Goal: Information Seeking & Learning: Learn about a topic

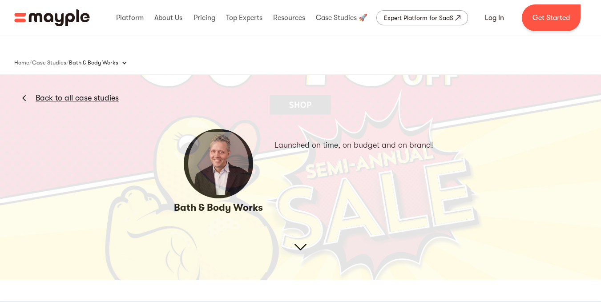
click at [300, 243] on img at bounding box center [300, 111] width 601 height 338
click at [298, 250] on img at bounding box center [300, 111] width 601 height 338
click at [304, 248] on img at bounding box center [300, 111] width 601 height 338
click at [257, 179] on img at bounding box center [300, 111] width 601 height 338
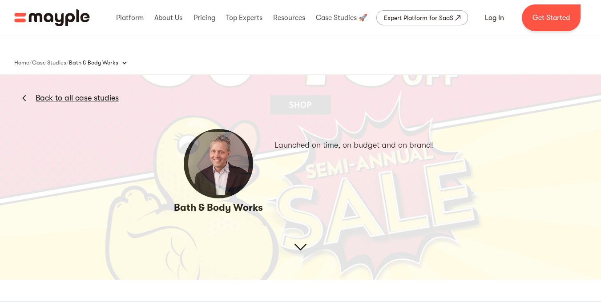
click at [254, 179] on img at bounding box center [300, 111] width 601 height 338
click at [83, 97] on link "Back to all case studies" at bounding box center [77, 98] width 83 height 11
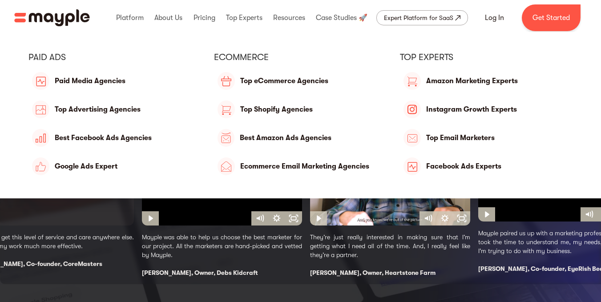
scroll to position [133, 0]
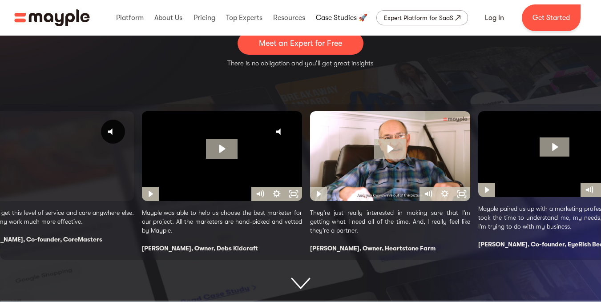
click at [342, 11] on link at bounding box center [342, 18] width 56 height 28
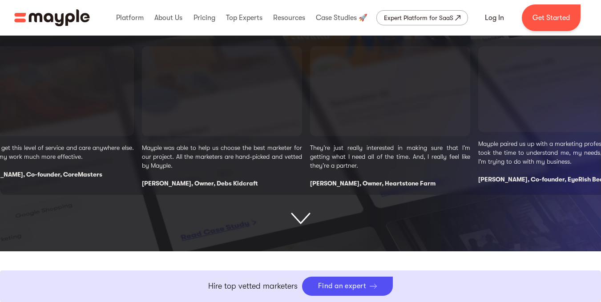
scroll to position [222, 0]
